Goal: Information Seeking & Learning: Learn about a topic

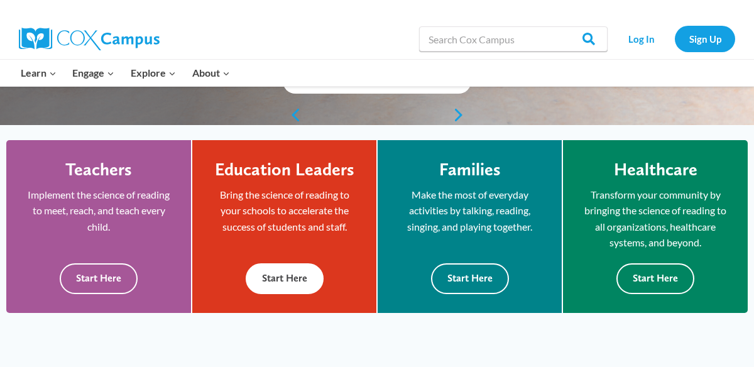
scroll to position [297, 0]
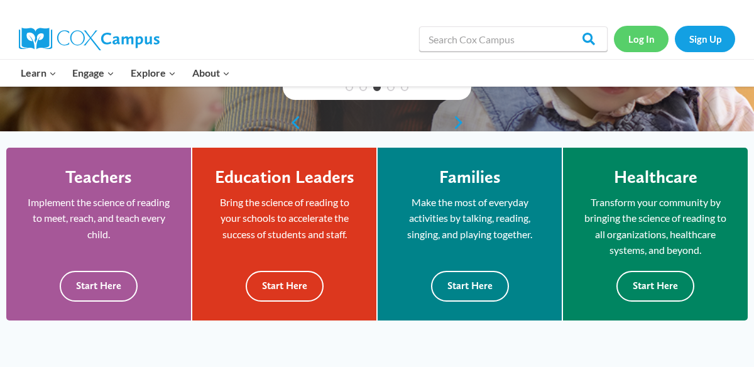
click at [648, 36] on link "Log In" at bounding box center [641, 39] width 55 height 26
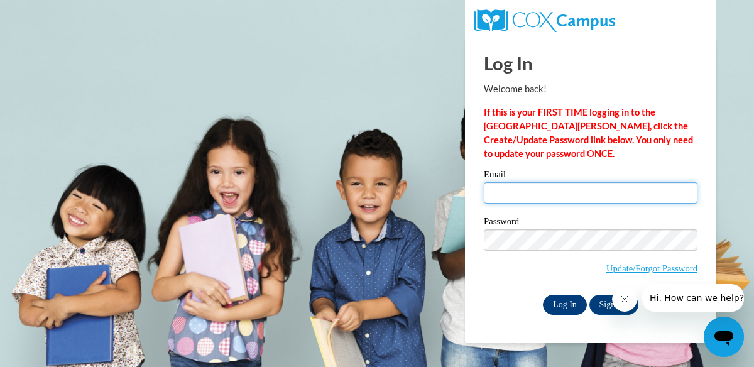
type input "tbowman@kindezi.org"
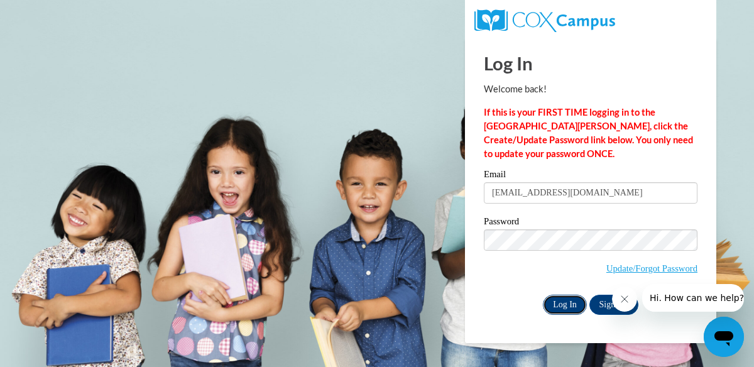
click at [566, 304] on input "Log In" at bounding box center [565, 305] width 44 height 20
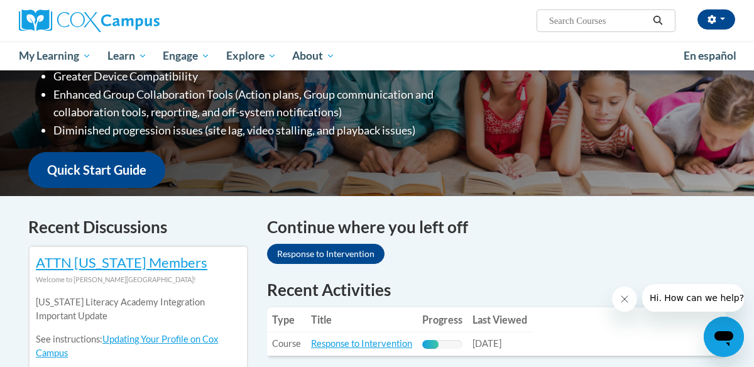
scroll to position [247, 0]
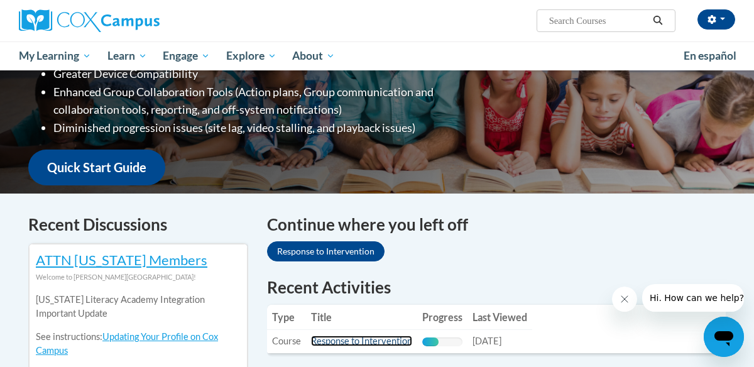
click at [380, 344] on link "Response to Intervention" at bounding box center [361, 340] width 101 height 11
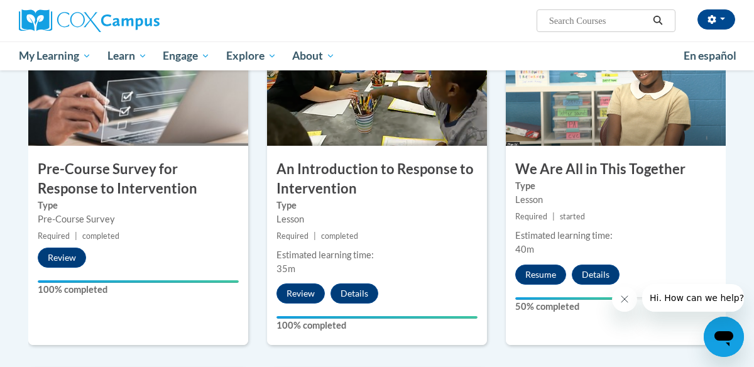
scroll to position [310, 0]
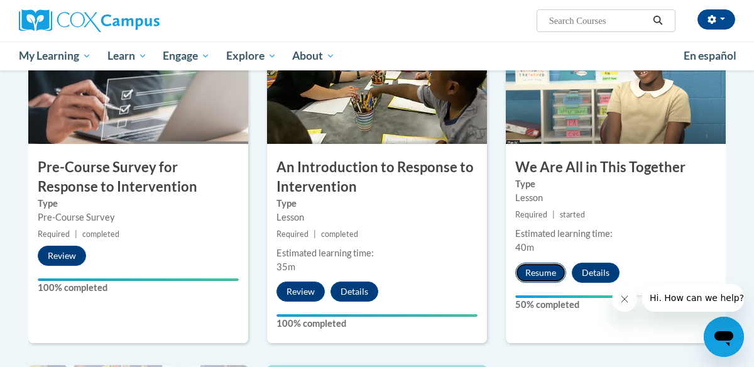
click at [541, 271] on button "Resume" at bounding box center [540, 273] width 51 height 20
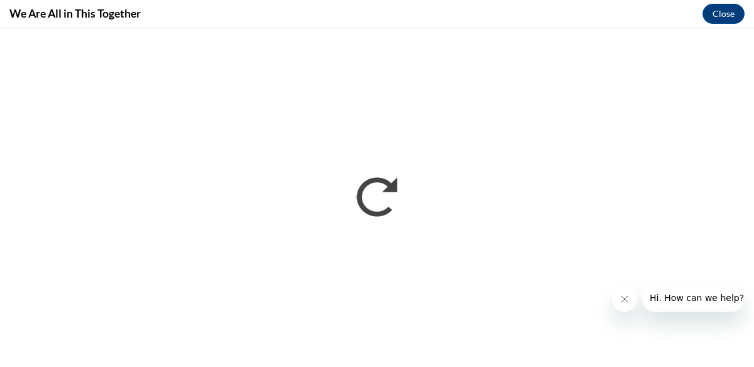
scroll to position [0, 0]
